Goal: Find specific page/section: Find specific page/section

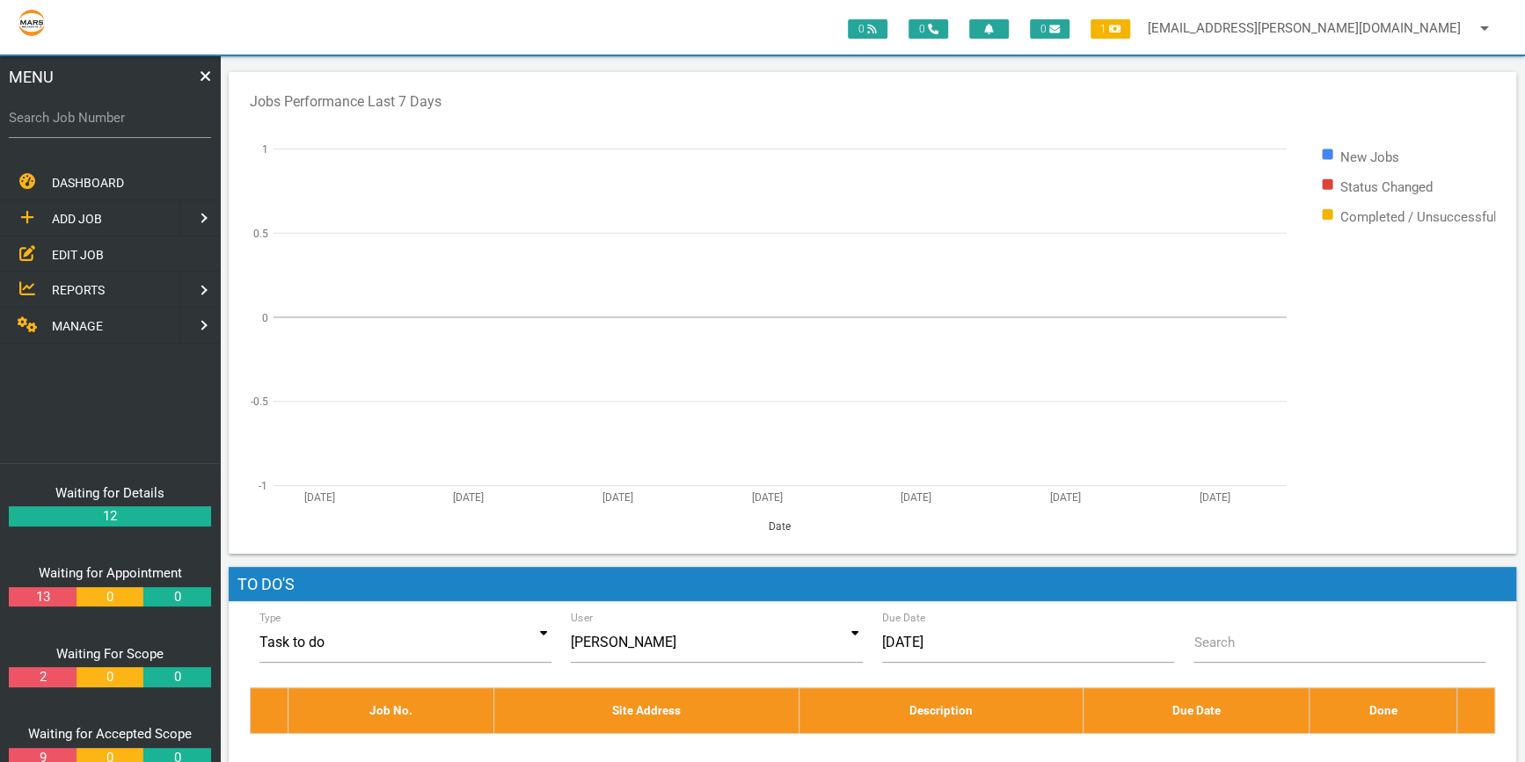
click at [33, 123] on label "Search Job Number" at bounding box center [110, 118] width 202 height 20
click at [33, 123] on input "Search Job Number" at bounding box center [110, 118] width 202 height 40
type input "1746"
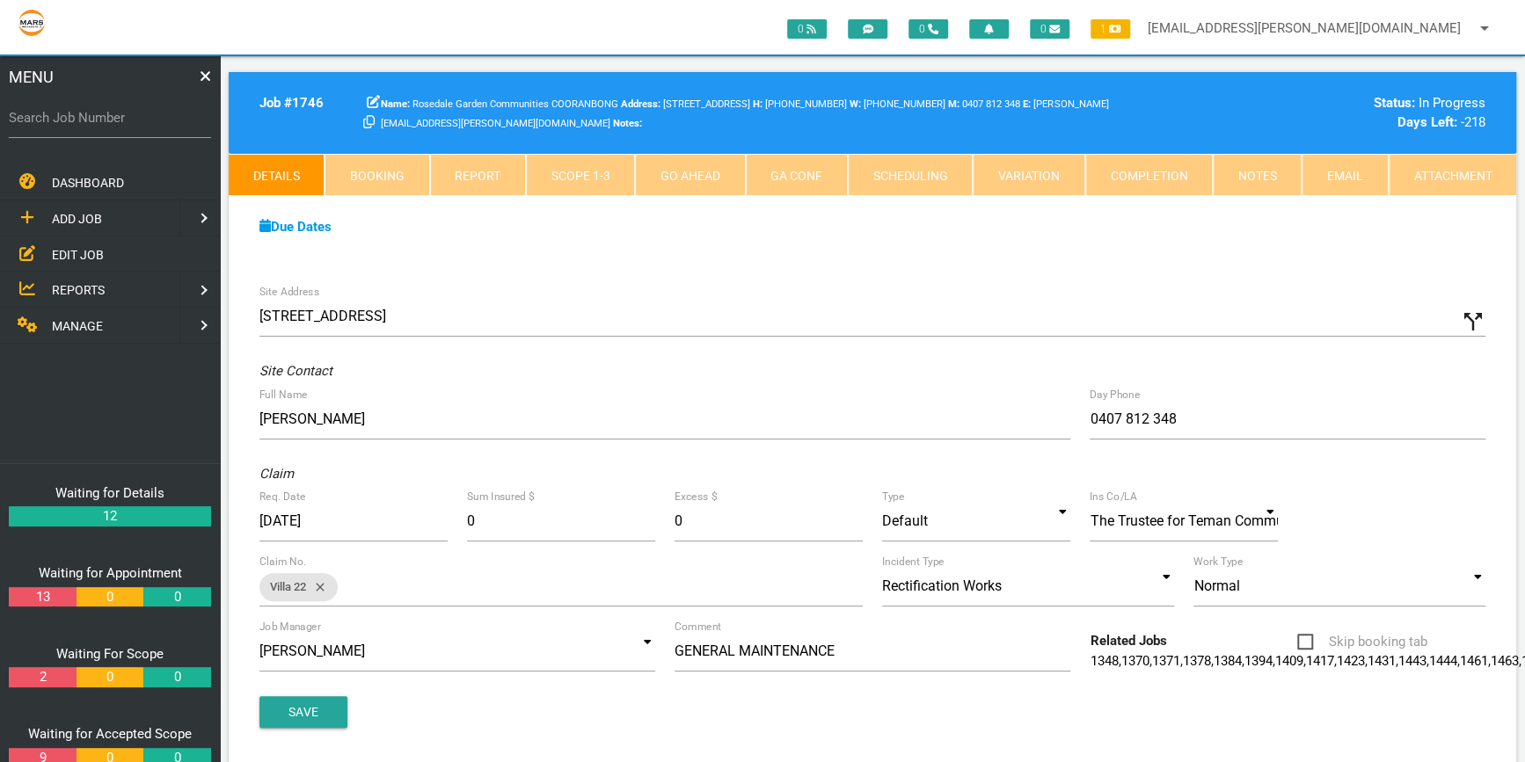
click at [585, 174] on link "Scope 1 - 3" at bounding box center [580, 175] width 109 height 42
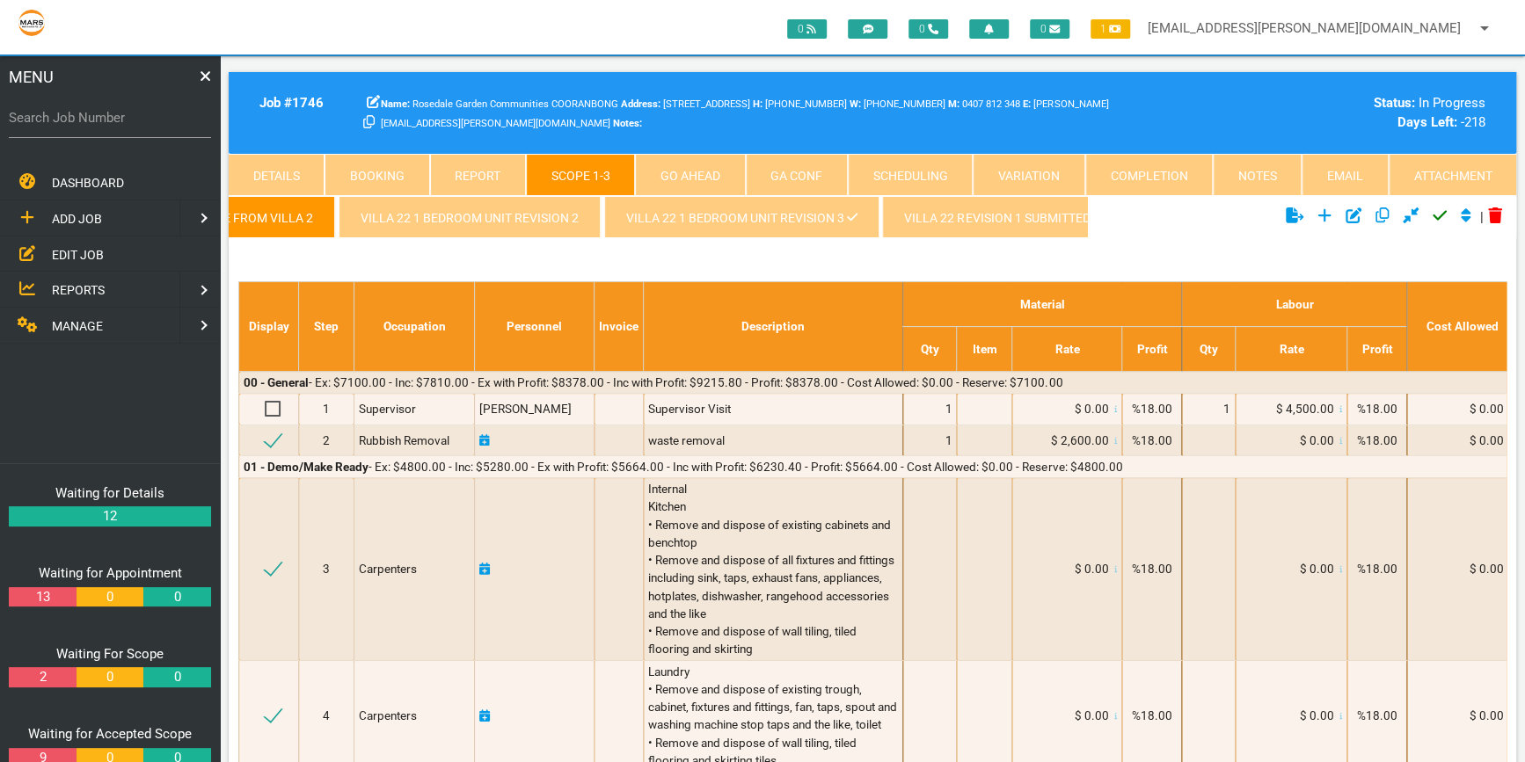
scroll to position [0, 327]
click at [749, 215] on link "Villa 22 1 Bedroom Unit revision 3" at bounding box center [733, 217] width 274 height 42
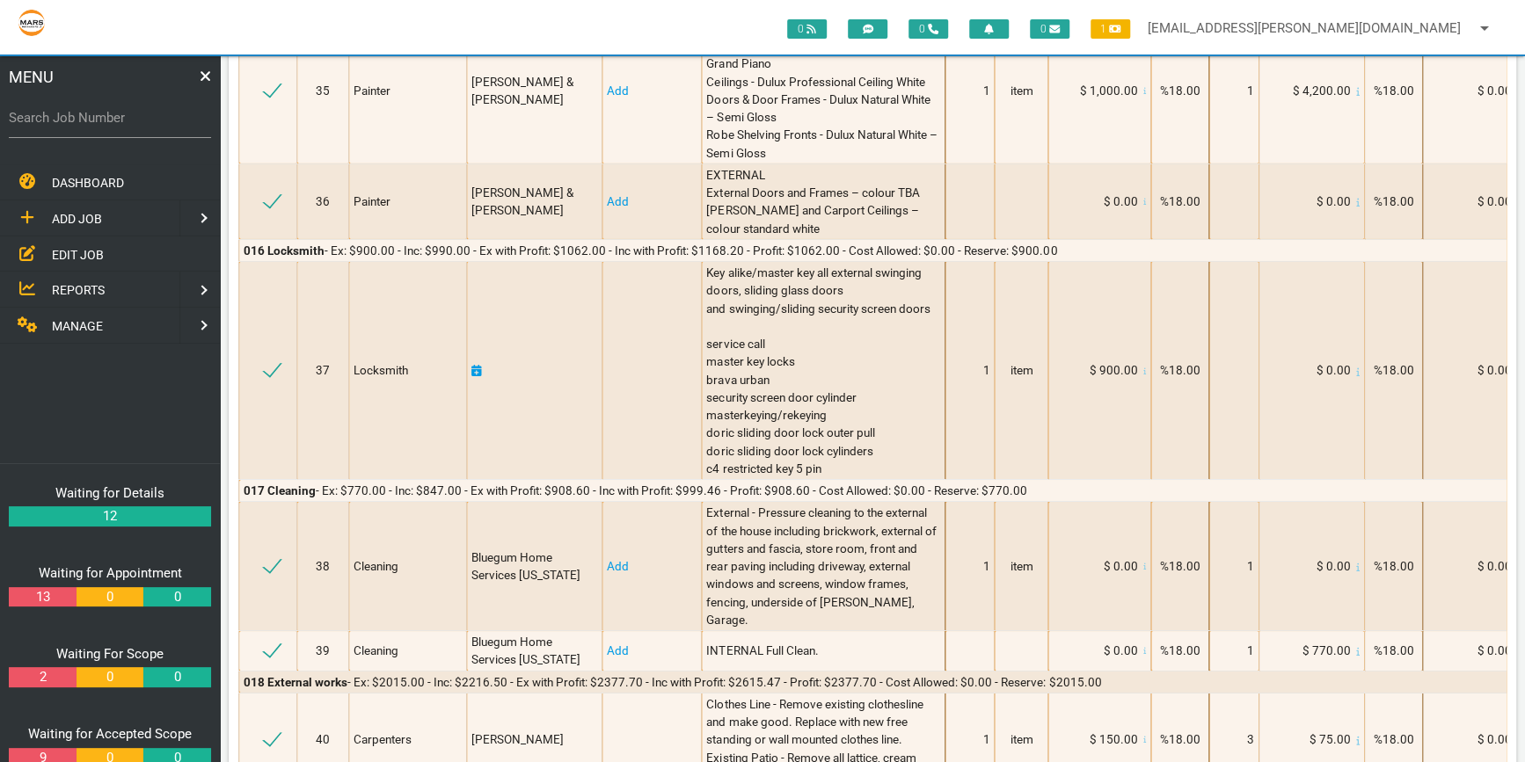
scroll to position [7994, 0]
